Goal: Task Accomplishment & Management: Complete application form

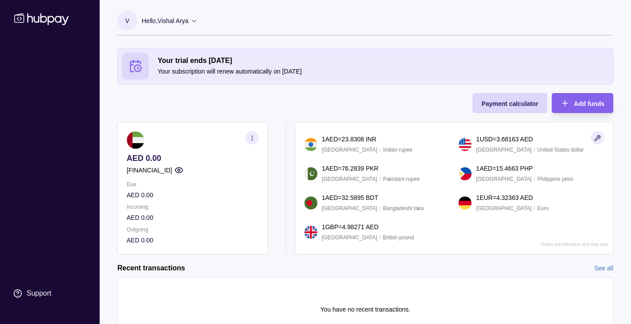
click at [186, 22] on p "Hello, [PERSON_NAME]" at bounding box center [165, 21] width 47 height 10
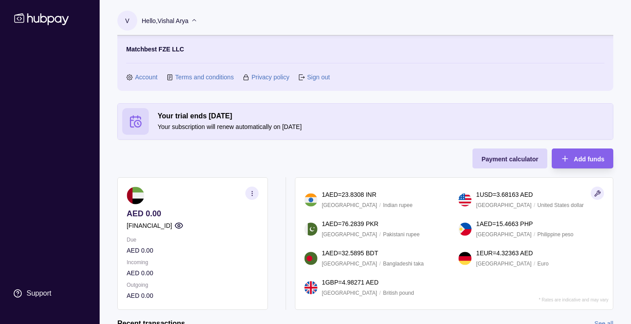
click at [151, 74] on link "Account" at bounding box center [146, 77] width 23 height 10
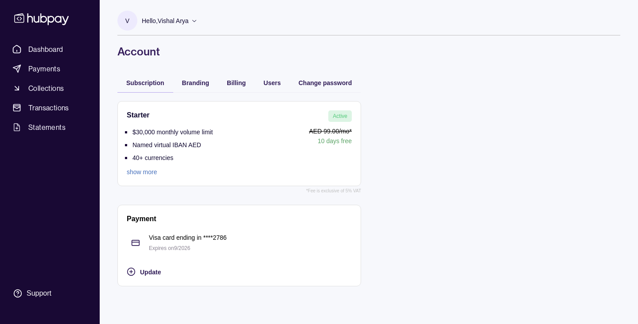
click at [151, 173] on link "show more" at bounding box center [170, 172] width 86 height 10
click at [54, 82] on link "Collections" at bounding box center [50, 88] width 82 height 16
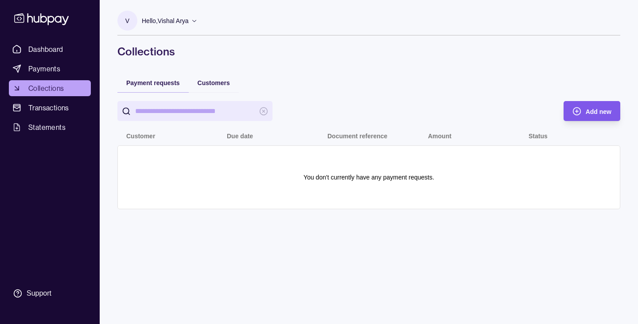
click at [596, 109] on span "Add new" at bounding box center [598, 111] width 26 height 7
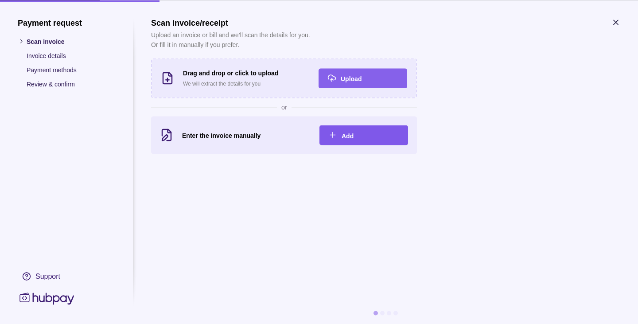
click at [373, 136] on div "Add" at bounding box center [370, 135] width 58 height 11
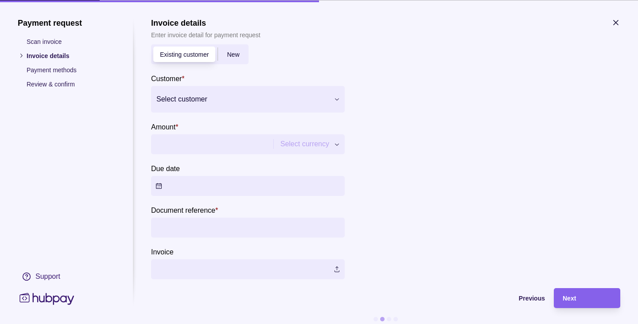
click at [261, 99] on div at bounding box center [242, 99] width 172 height 12
click at [178, 126] on span "Add new" at bounding box center [182, 125] width 26 height 7
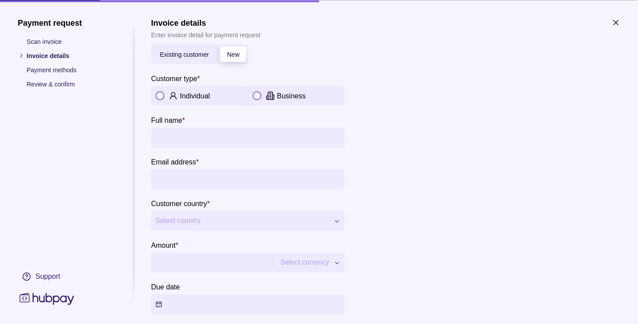
click at [189, 97] on p "Individual" at bounding box center [195, 96] width 30 height 8
click at [205, 135] on input "Full name *" at bounding box center [247, 137] width 185 height 20
type input "**********"
click at [196, 268] on input "Amount *" at bounding box center [210, 262] width 111 height 20
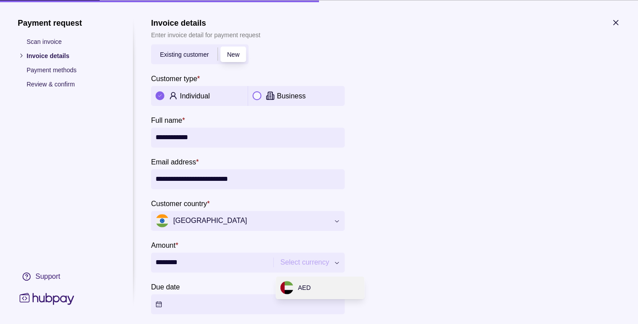
drag, startPoint x: 220, startPoint y: 262, endPoint x: 94, endPoint y: 262, distance: 126.2
click at [94, 262] on section "**********" at bounding box center [319, 233] width 602 height 430
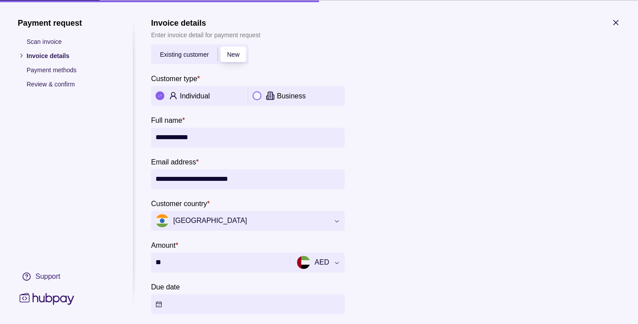
scroll to position [129, 0]
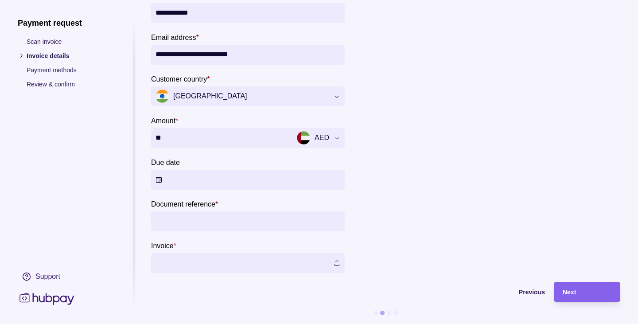
type input "**"
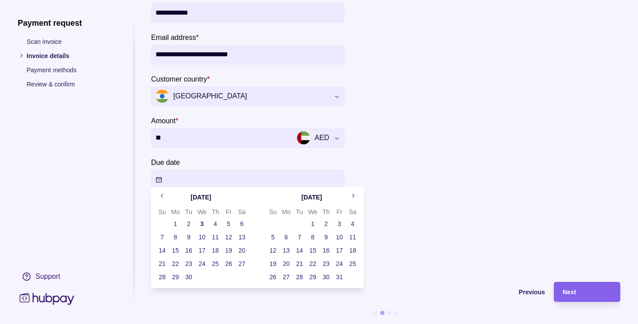
click at [158, 174] on button "Due date" at bounding box center [248, 180] width 194 height 20
click at [243, 224] on button "6" at bounding box center [242, 223] width 12 height 12
click at [468, 149] on div at bounding box center [486, 91] width 266 height 361
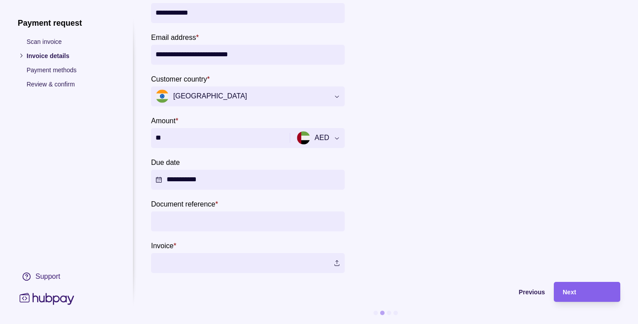
click at [265, 218] on input "Document reference *" at bounding box center [247, 221] width 185 height 20
type input "**********"
drag, startPoint x: 208, startPoint y: 213, endPoint x: 138, endPoint y: 211, distance: 70.0
click at [138, 211] on section "**********" at bounding box center [319, 109] width 602 height 430
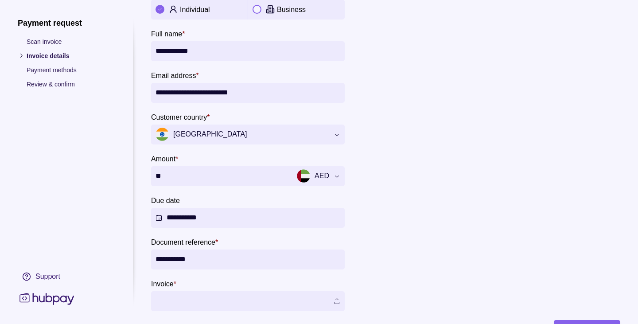
scroll to position [0, 0]
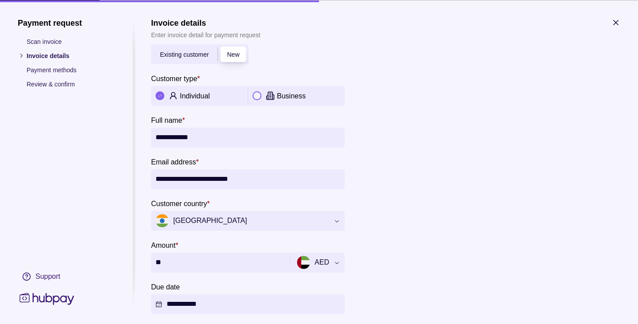
click at [425, 193] on div at bounding box center [486, 215] width 266 height 361
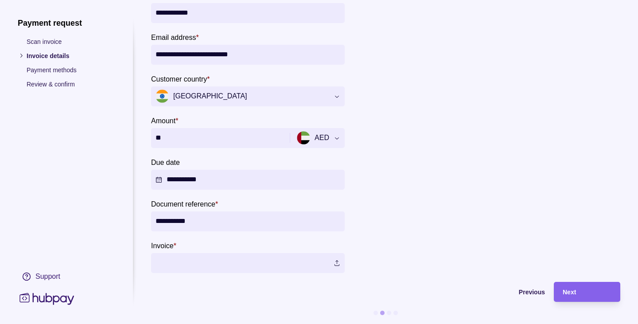
click at [337, 257] on label at bounding box center [248, 263] width 194 height 20
click at [584, 287] on div "Next" at bounding box center [586, 292] width 49 height 11
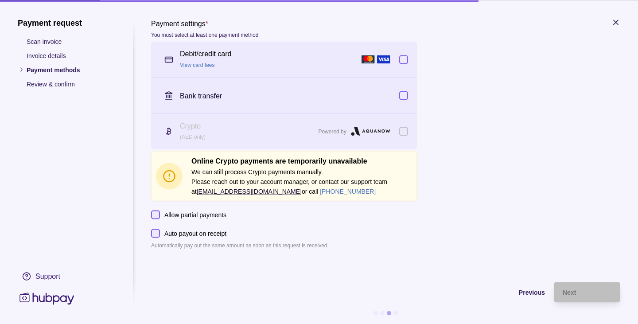
click at [407, 55] on section at bounding box center [403, 59] width 9 height 9
click at [591, 294] on div "Next" at bounding box center [586, 292] width 49 height 11
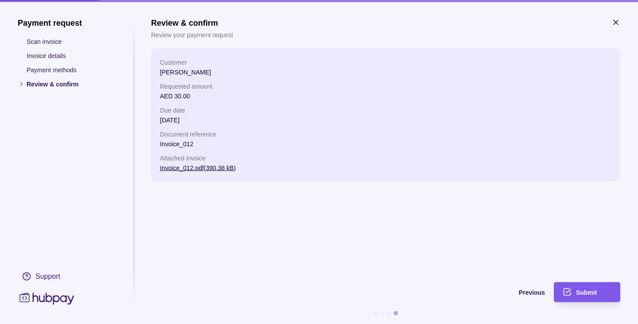
click at [588, 288] on div "Submit" at bounding box center [593, 292] width 35 height 11
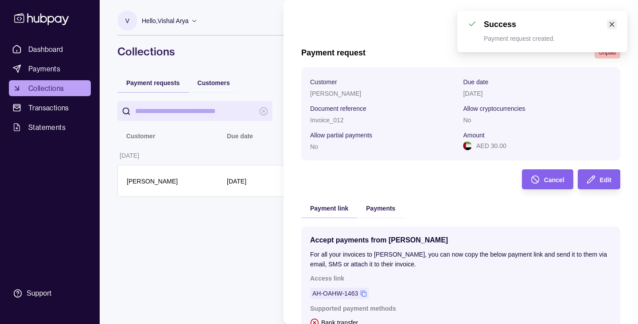
click at [612, 25] on icon "close" at bounding box center [611, 24] width 6 height 6
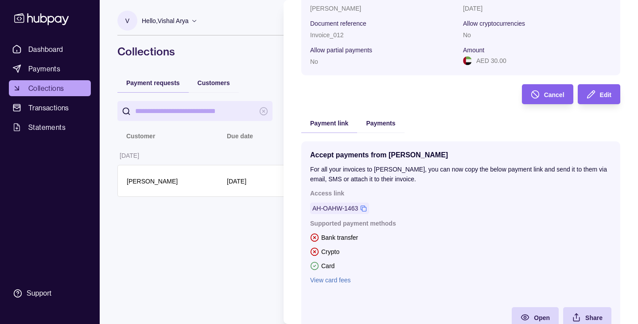
scroll to position [85, 0]
click at [358, 205] on div "AH-OAHW-1463" at bounding box center [339, 208] width 59 height 12
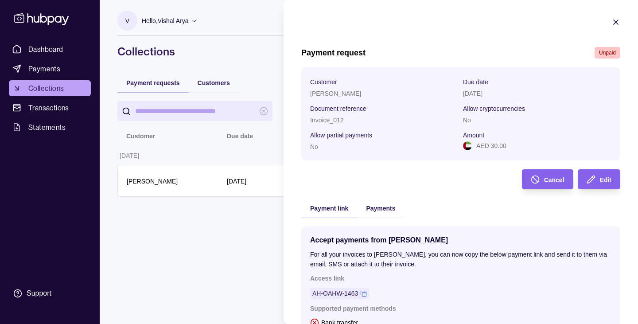
scroll to position [0, 0]
click at [591, 177] on div "Edit" at bounding box center [592, 179] width 38 height 20
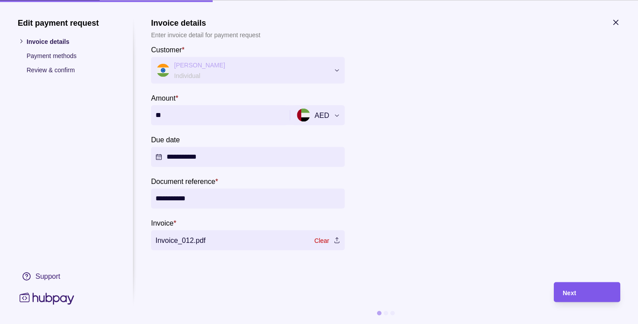
click at [589, 296] on div "Next" at bounding box center [586, 292] width 49 height 11
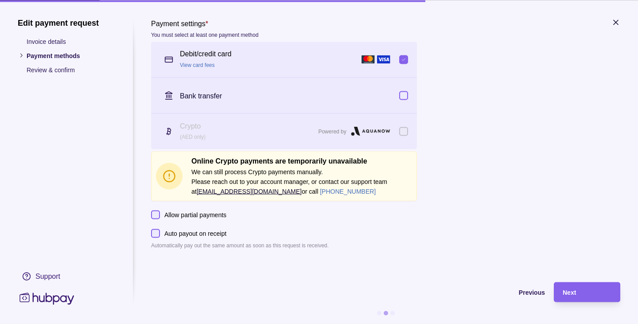
click at [403, 98] on button "button" at bounding box center [403, 95] width 9 height 9
click at [403, 61] on button "button" at bounding box center [403, 59] width 9 height 9
click at [600, 285] on div "Next" at bounding box center [580, 292] width 62 height 20
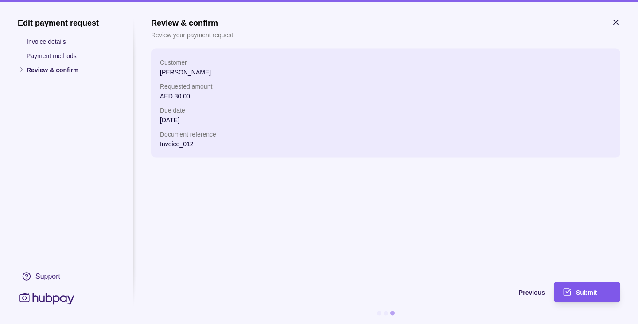
click at [595, 298] on div "Submit" at bounding box center [580, 292] width 62 height 20
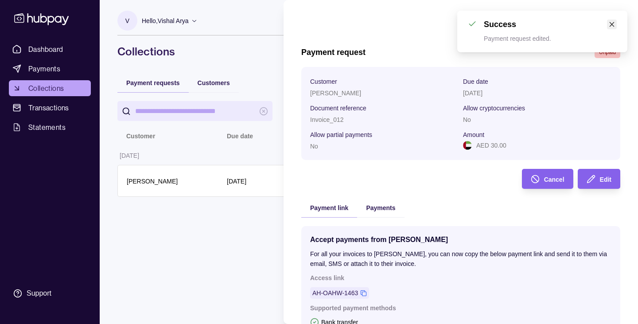
click at [607, 25] on link "Close" at bounding box center [612, 24] width 10 height 10
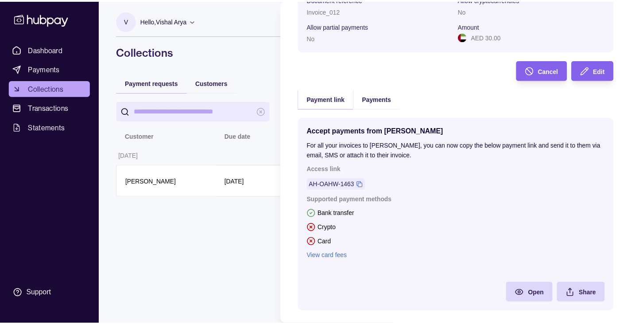
scroll to position [120, 0]
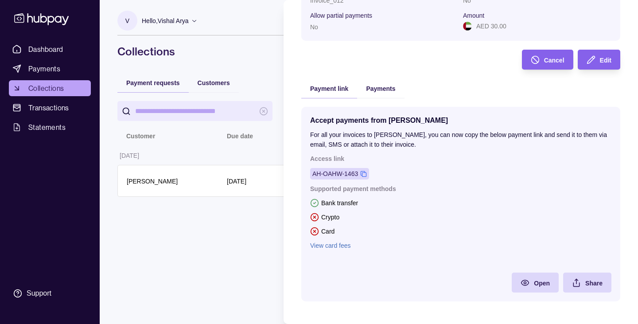
click at [364, 173] on icon at bounding box center [363, 173] width 7 height 7
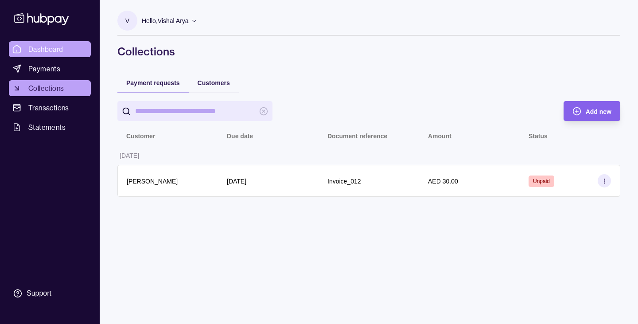
click at [52, 54] on html "Dashboard Payments Collections Transactions Statements Support V Hello, Vishal …" at bounding box center [319, 176] width 638 height 353
click at [49, 51] on span "Dashboard" at bounding box center [45, 49] width 35 height 11
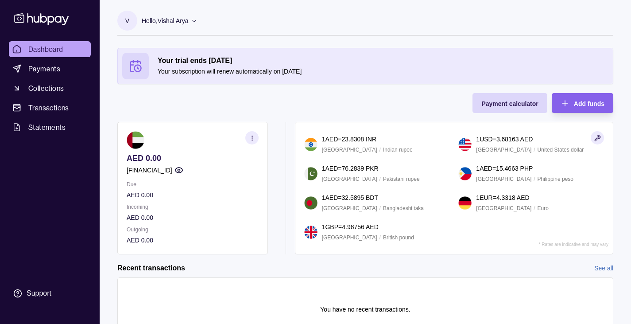
click at [183, 170] on icon "button" at bounding box center [178, 170] width 9 height 9
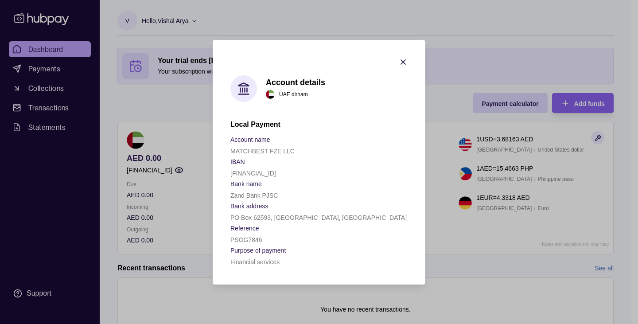
drag, startPoint x: 321, startPoint y: 170, endPoint x: 230, endPoint y: 172, distance: 90.8
click at [230, 172] on div "[FINANCIAL_ID]" at bounding box center [318, 172] width 177 height 11
copy p "[FINANCIAL_ID]"
drag, startPoint x: 316, startPoint y: 213, endPoint x: 231, endPoint y: 219, distance: 84.8
click at [231, 219] on div "PO Box 62593, [GEOGRAPHIC_DATA], [GEOGRAPHIC_DATA]" at bounding box center [318, 217] width 177 height 11
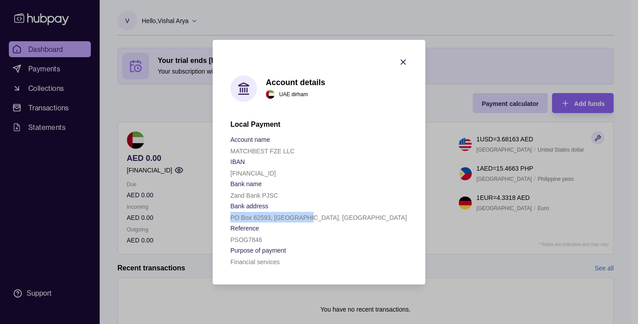
copy p "PO Box 62593, [GEOGRAPHIC_DATA], [GEOGRAPHIC_DATA]"
click at [231, 219] on p "PO Box 62593, [GEOGRAPHIC_DATA], [GEOGRAPHIC_DATA]" at bounding box center [318, 217] width 176 height 7
drag, startPoint x: 229, startPoint y: 191, endPoint x: 282, endPoint y: 197, distance: 53.0
click at [282, 197] on section "Account details [GEOGRAPHIC_DATA] dirham Local Payment Account name MATCHBEST F…" at bounding box center [319, 162] width 213 height 244
copy p "Zand Bank PJSC"
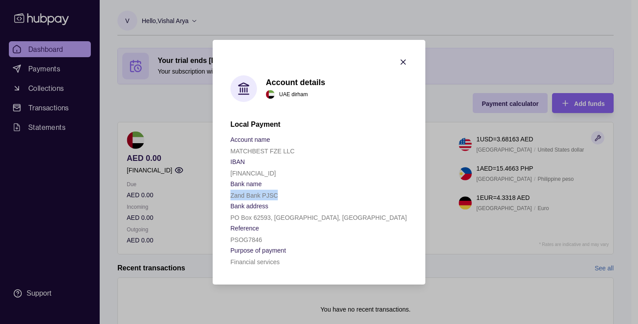
copy p "Zand Bank PJSC"
drag, startPoint x: 309, startPoint y: 219, endPoint x: 229, endPoint y: 214, distance: 79.4
click at [229, 214] on section "Account details [GEOGRAPHIC_DATA] dirham Local Payment Account name MATCHBEST F…" at bounding box center [319, 162] width 213 height 244
copy p "PO Box 62593, [GEOGRAPHIC_DATA], [GEOGRAPHIC_DATA]"
click at [400, 62] on icon "button" at bounding box center [403, 62] width 9 height 9
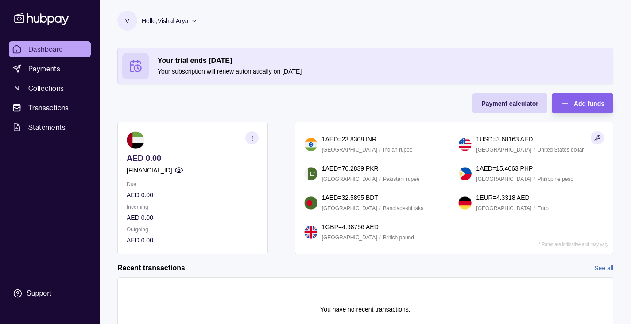
click at [72, 47] on link "Dashboard" at bounding box center [50, 49] width 82 height 16
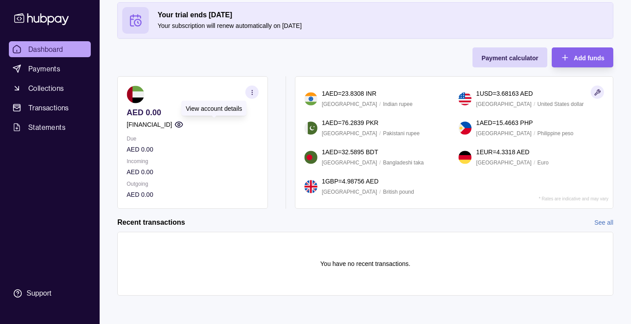
click at [180, 124] on circle "button" at bounding box center [179, 125] width 2 height 2
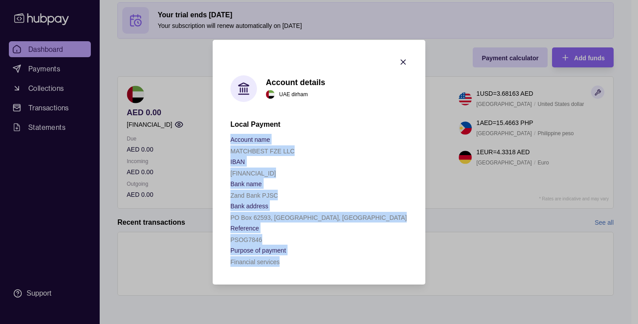
drag, startPoint x: 285, startPoint y: 264, endPoint x: 223, endPoint y: 140, distance: 138.6
click at [223, 140] on section "Account details [GEOGRAPHIC_DATA] dirham Local Payment Account name MATCHBEST F…" at bounding box center [319, 162] width 213 height 244
copy div "Account name MATCHBEST FZE LLC IBAN [FINANCIAL_ID] Bank name Zand Bank PJSC Ban…"
click at [404, 62] on icon "button" at bounding box center [403, 62] width 9 height 9
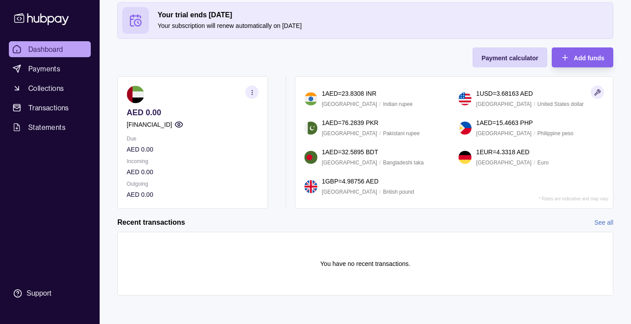
click at [46, 60] on ul "Dashboard Payments Collections Transactions Statements" at bounding box center [50, 88] width 82 height 94
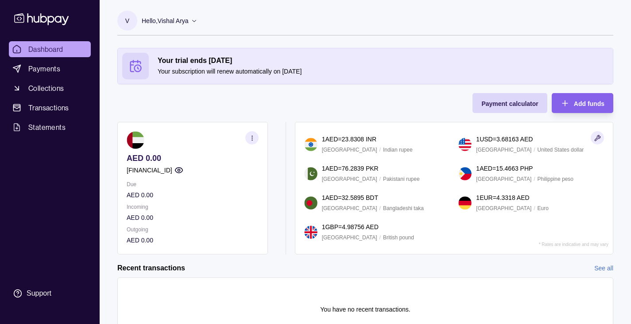
click at [160, 24] on p "Hello, [PERSON_NAME]" at bounding box center [165, 21] width 47 height 10
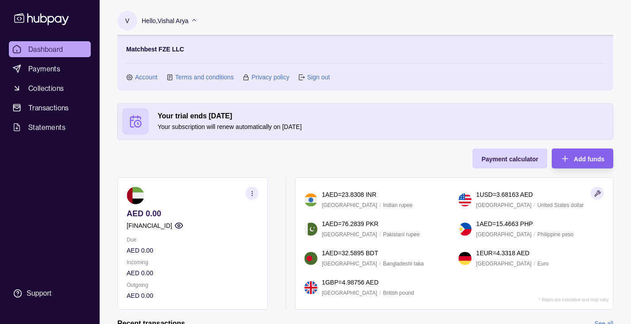
click at [136, 82] on div "Matchbest FZE LLC Account Terms and conditions Privacy policy Sign out" at bounding box center [365, 62] width 496 height 55
click at [139, 77] on link "Account" at bounding box center [146, 77] width 23 height 10
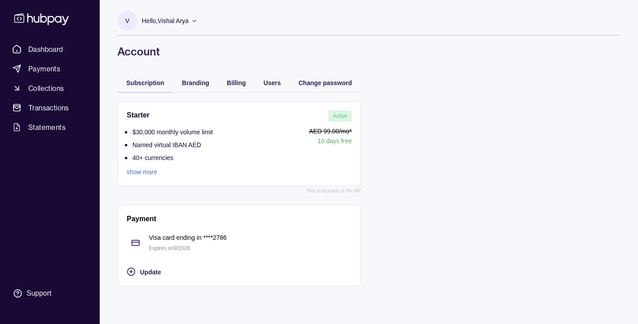
click at [147, 171] on link "show more" at bounding box center [170, 172] width 86 height 10
click at [226, 85] on div "Billing" at bounding box center [229, 82] width 32 height 11
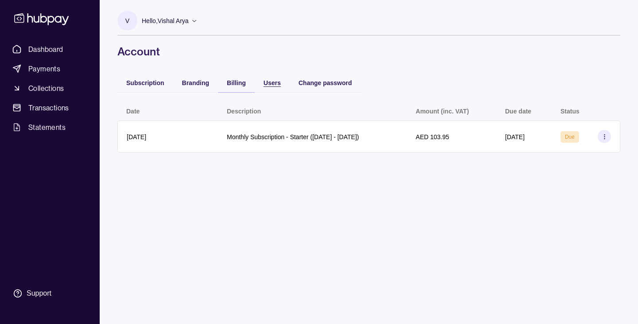
click at [275, 83] on span "Users" at bounding box center [271, 82] width 17 height 7
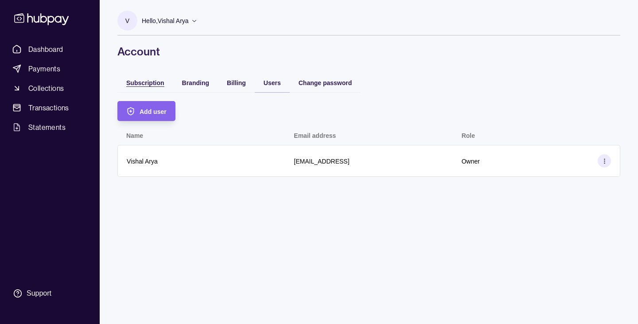
click at [149, 83] on span "Subscription" at bounding box center [145, 82] width 38 height 7
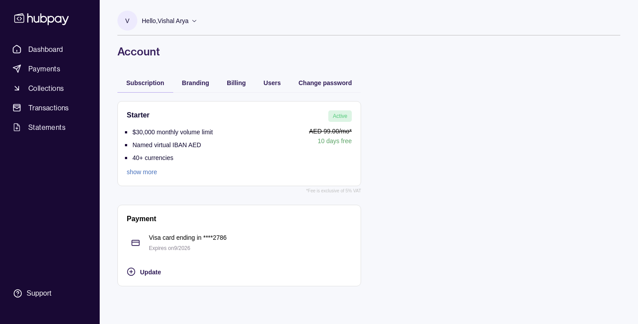
click at [140, 175] on link "show more" at bounding box center [170, 172] width 86 height 10
click at [50, 49] on span "Dashboard" at bounding box center [45, 49] width 35 height 11
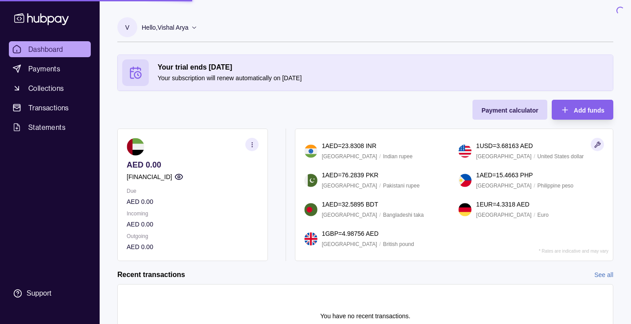
click at [183, 20] on div "Hello, [PERSON_NAME]" at bounding box center [170, 27] width 56 height 19
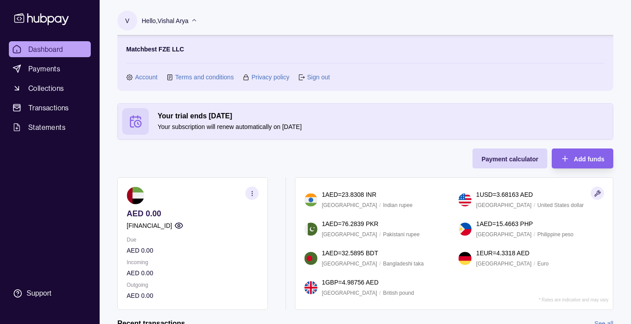
click at [194, 22] on icon at bounding box center [194, 20] width 7 height 7
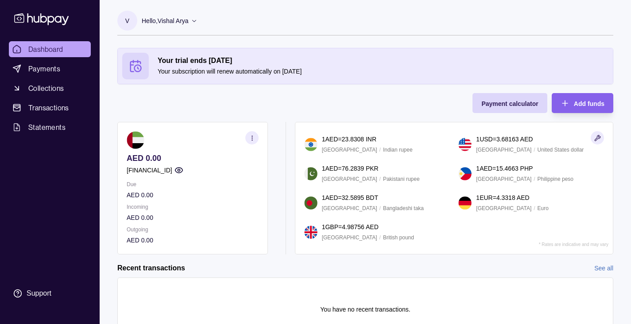
click at [194, 22] on icon at bounding box center [194, 20] width 7 height 7
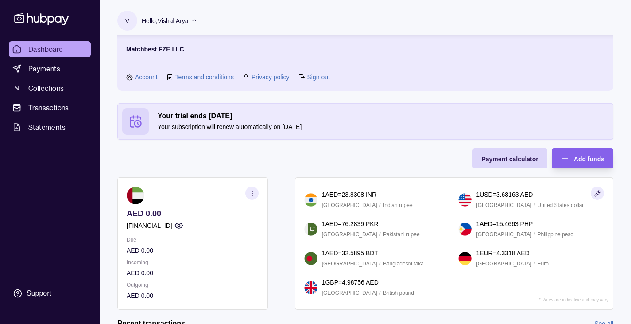
click at [145, 77] on link "Account" at bounding box center [146, 77] width 23 height 10
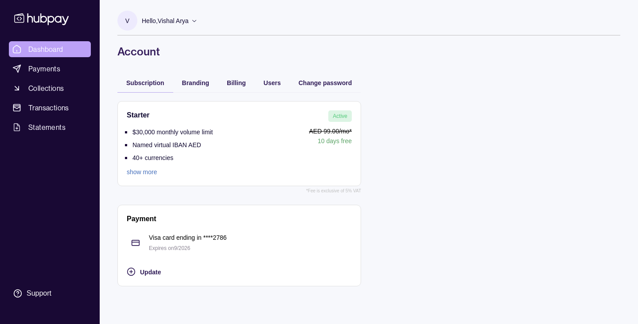
click at [61, 47] on span "Dashboard" at bounding box center [45, 49] width 35 height 11
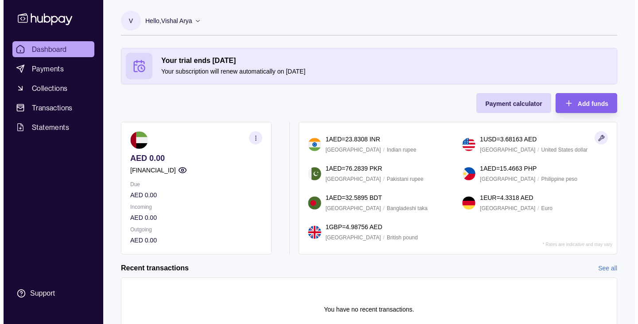
scroll to position [46, 0]
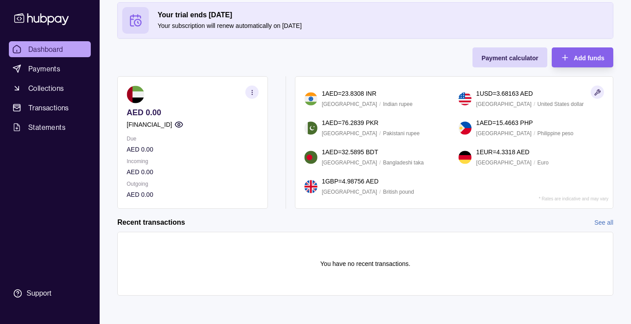
click at [252, 92] on circle "button" at bounding box center [252, 92] width 0 height 0
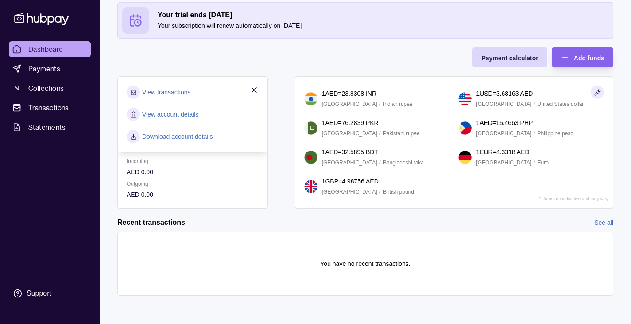
click at [174, 118] on link "View account details" at bounding box center [170, 114] width 56 height 10
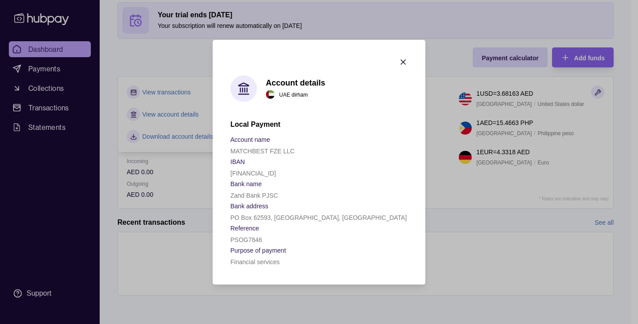
click at [250, 240] on p "PSOG7846" at bounding box center [246, 239] width 32 height 7
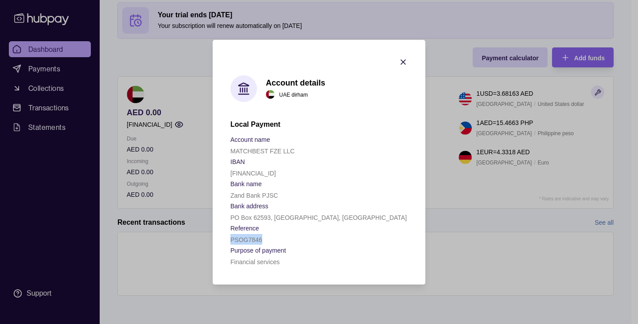
copy p "PSOG7846"
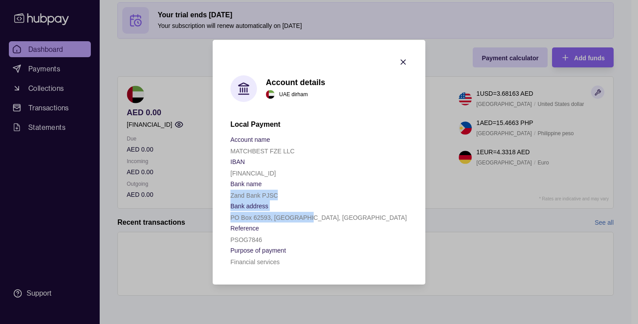
drag, startPoint x: 306, startPoint y: 221, endPoint x: 230, endPoint y: 192, distance: 80.8
click at [230, 192] on div "Account name MATCHBEST FZE LLC IBAN [FINANCIAL_ID] Bank name Zand Bank PJSC Ban…" at bounding box center [318, 200] width 177 height 133
copy div "Zand Bank PJSC Bank address [GEOGRAPHIC_DATA]"
